Goal: Transaction & Acquisition: Subscribe to service/newsletter

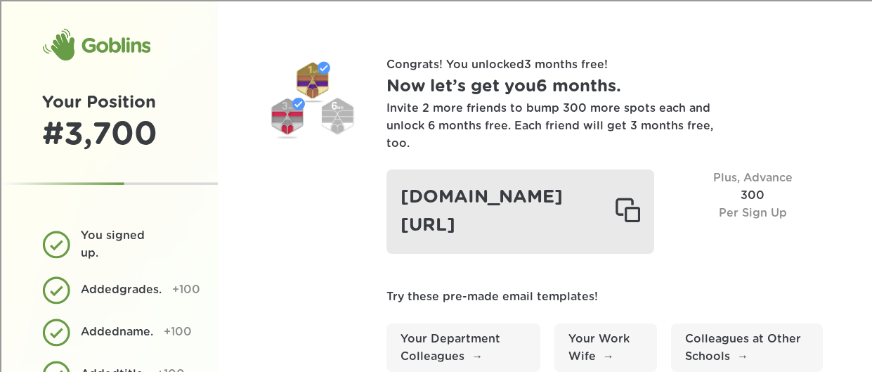
click at [640, 197] on div at bounding box center [627, 211] width 25 height 28
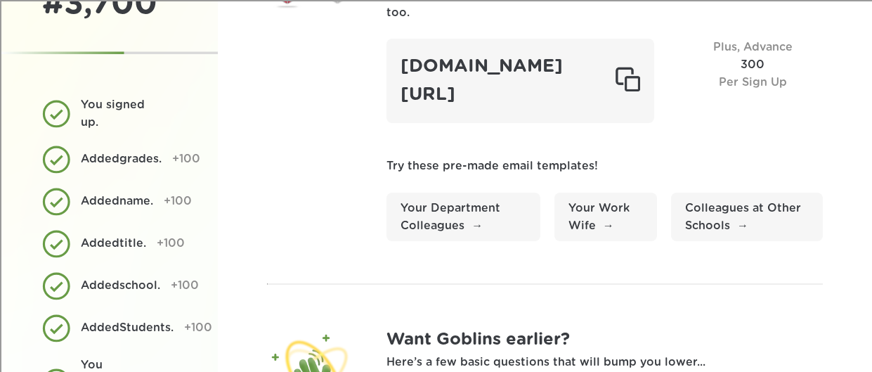
scroll to position [132, 0]
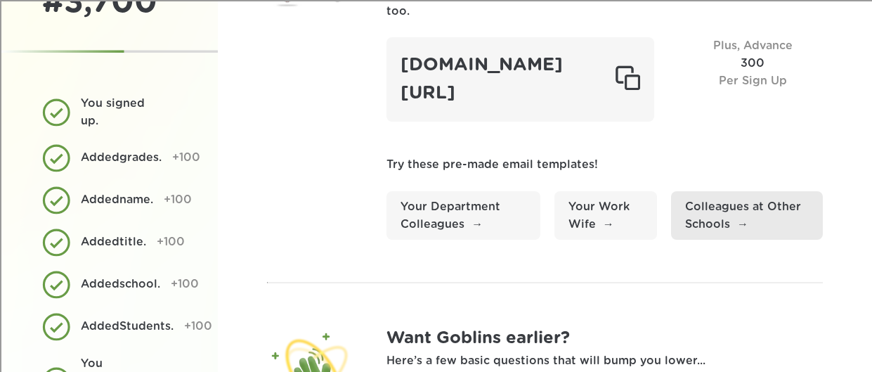
click at [732, 202] on link "Colleagues at Other Schools" at bounding box center [747, 215] width 152 height 49
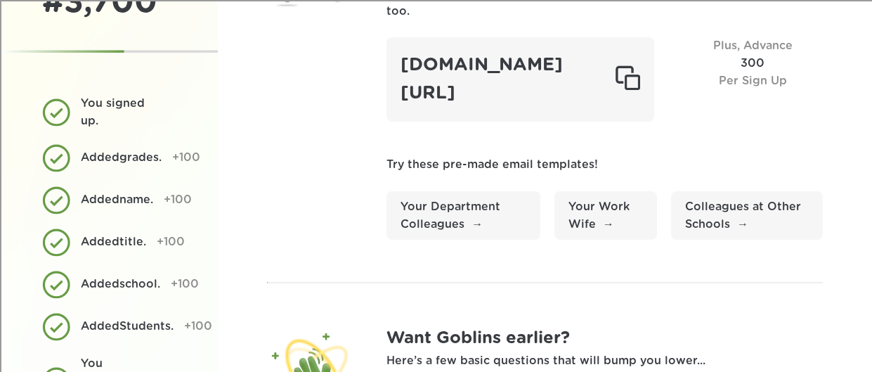
scroll to position [0, 0]
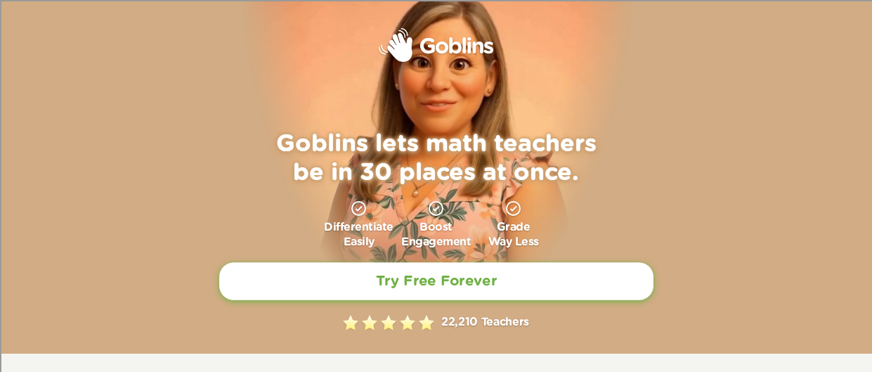
click at [453, 287] on h2 "Try Free Forever" at bounding box center [435, 281] width 121 height 18
